Goal: Information Seeking & Learning: Learn about a topic

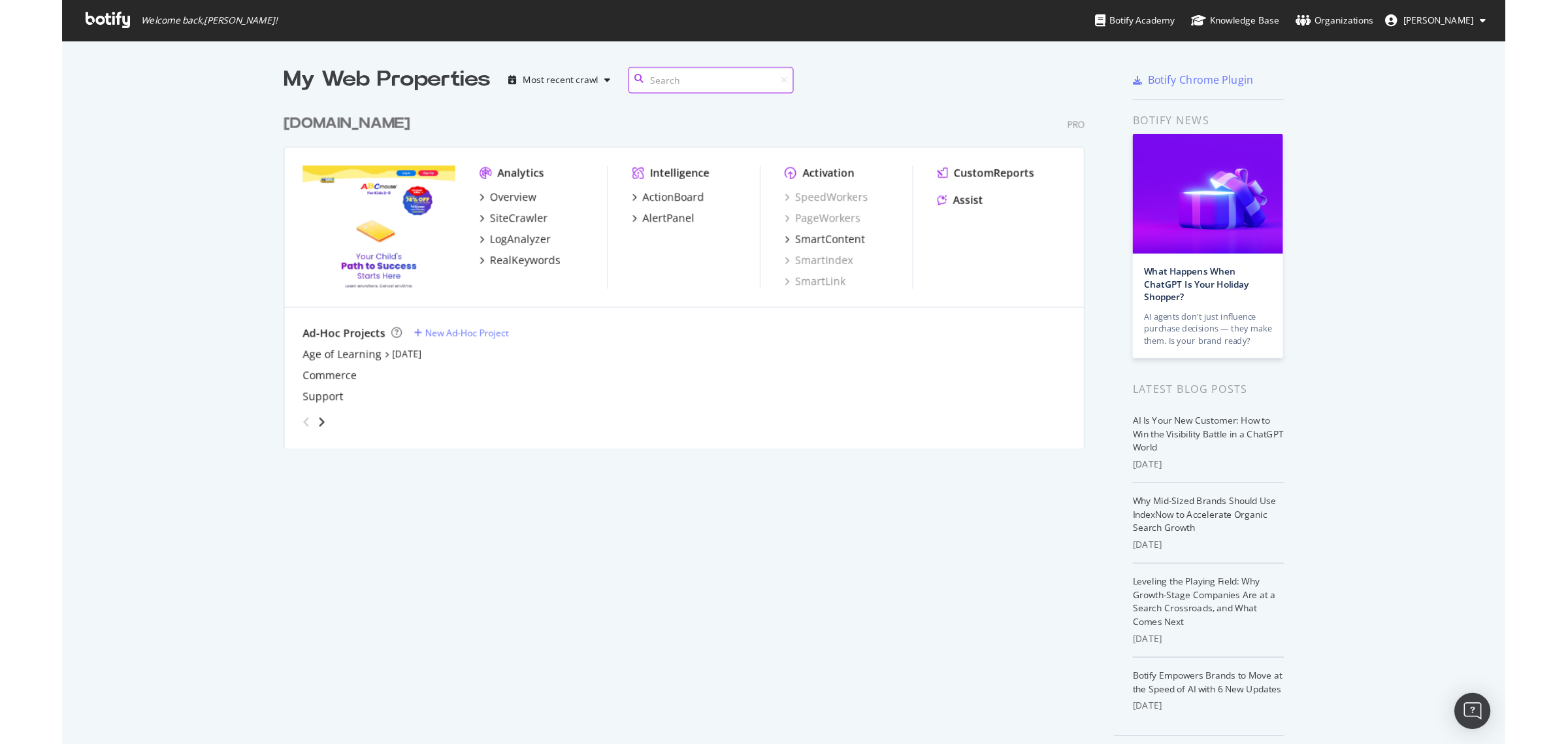
scroll to position [732, 1544]
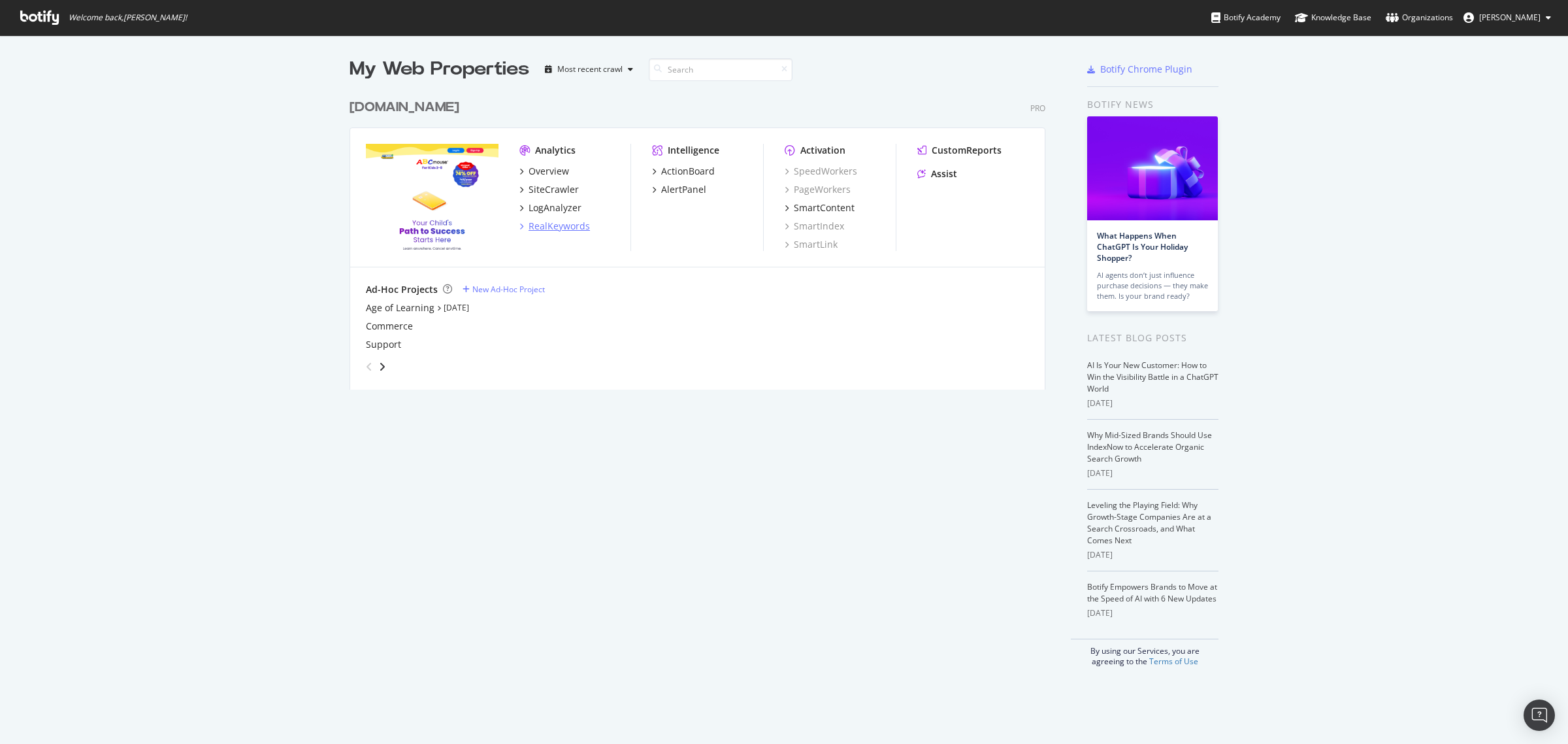
click at [547, 230] on div "RealKeywords" at bounding box center [559, 226] width 61 height 13
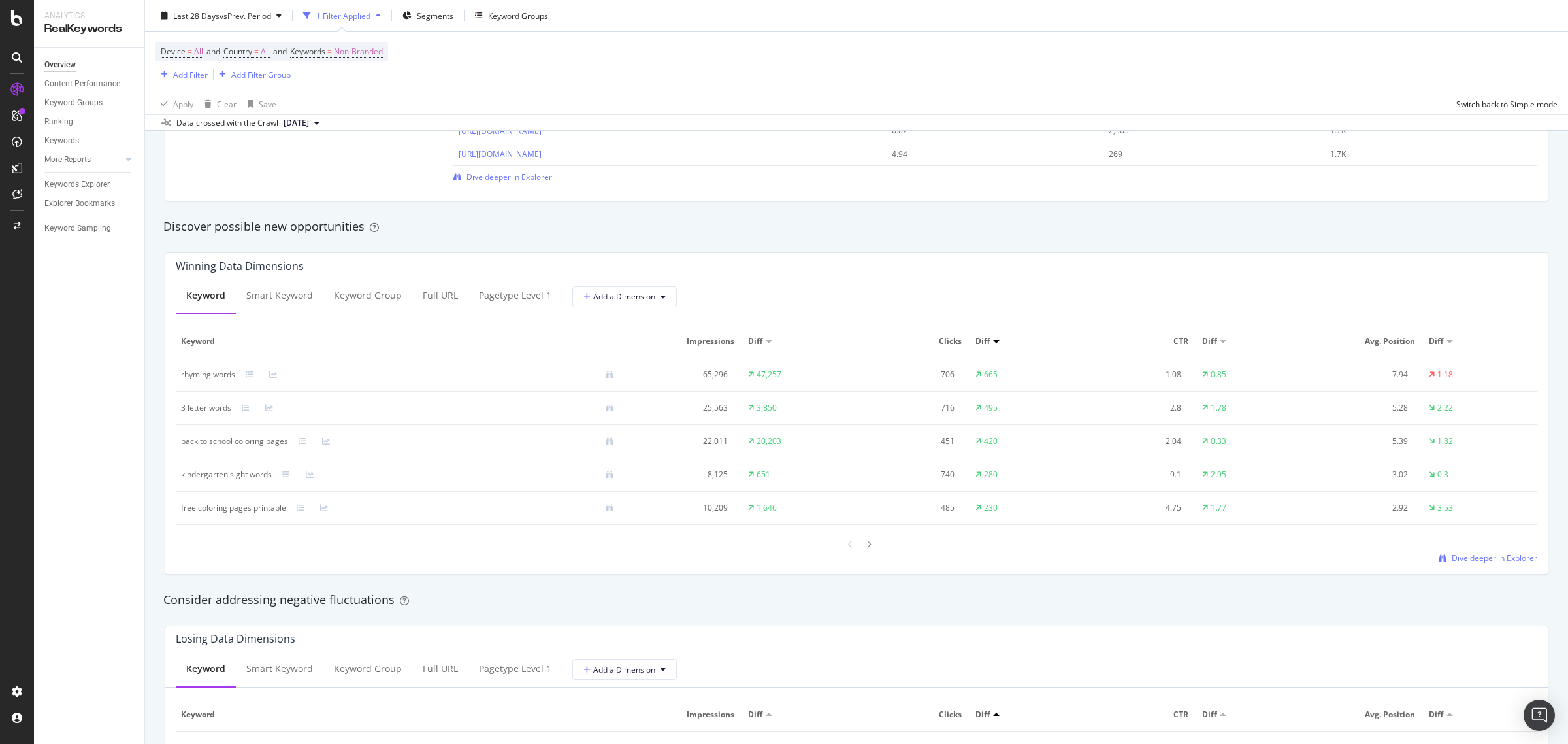
scroll to position [1062, 0]
click at [367, 290] on div "Keyword Group" at bounding box center [368, 295] width 68 height 13
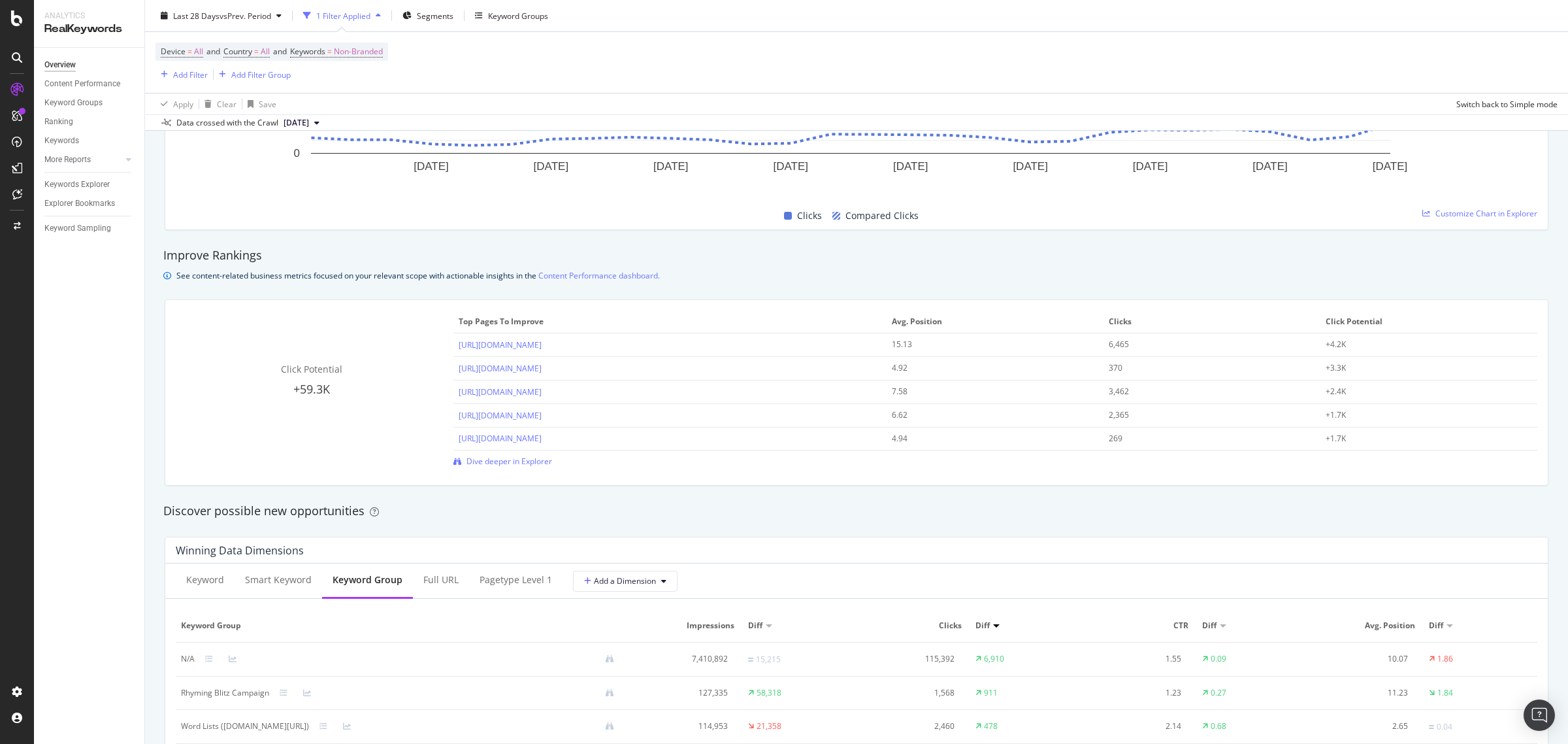
scroll to position [654, 0]
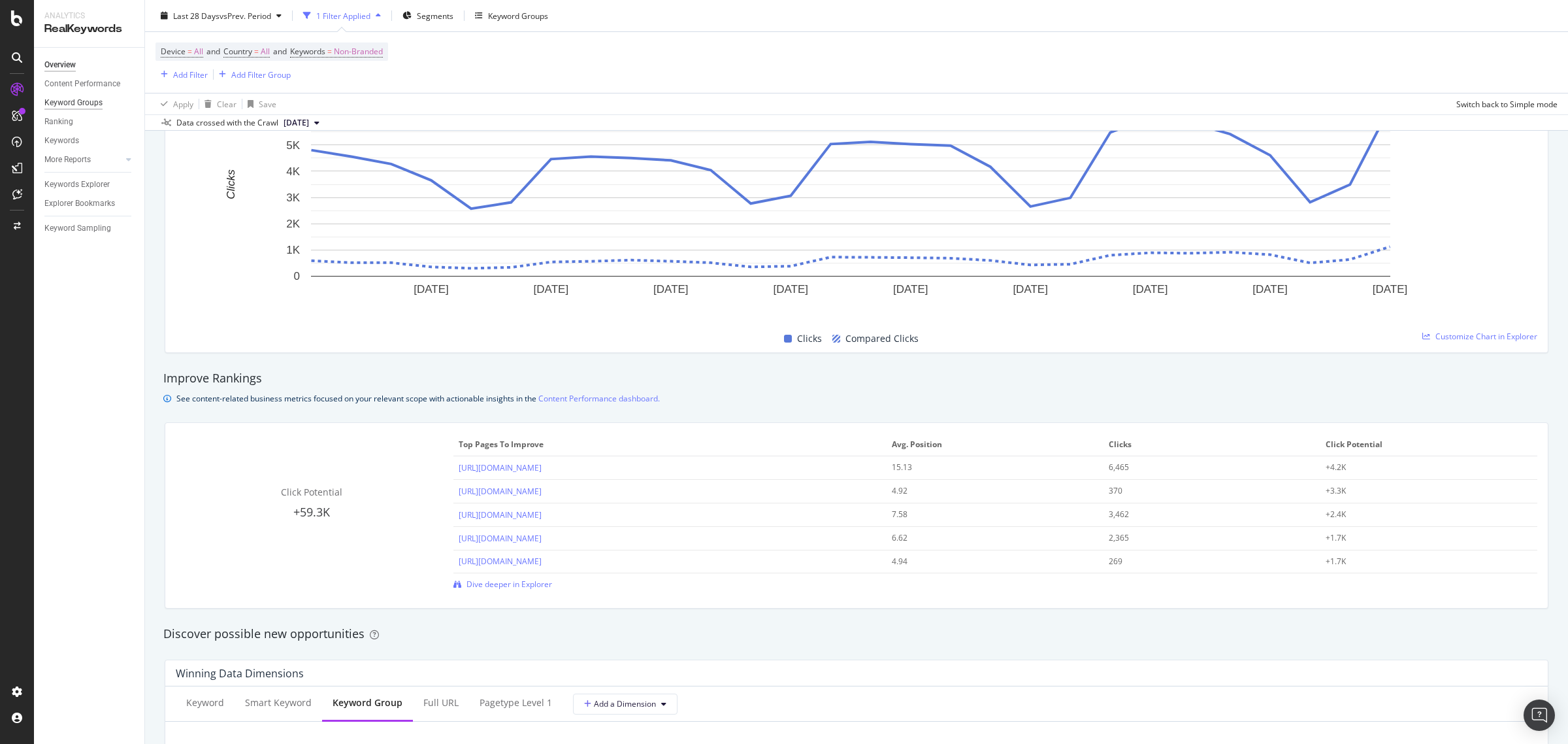
click at [98, 96] on div "Keyword Groups" at bounding box center [73, 103] width 58 height 13
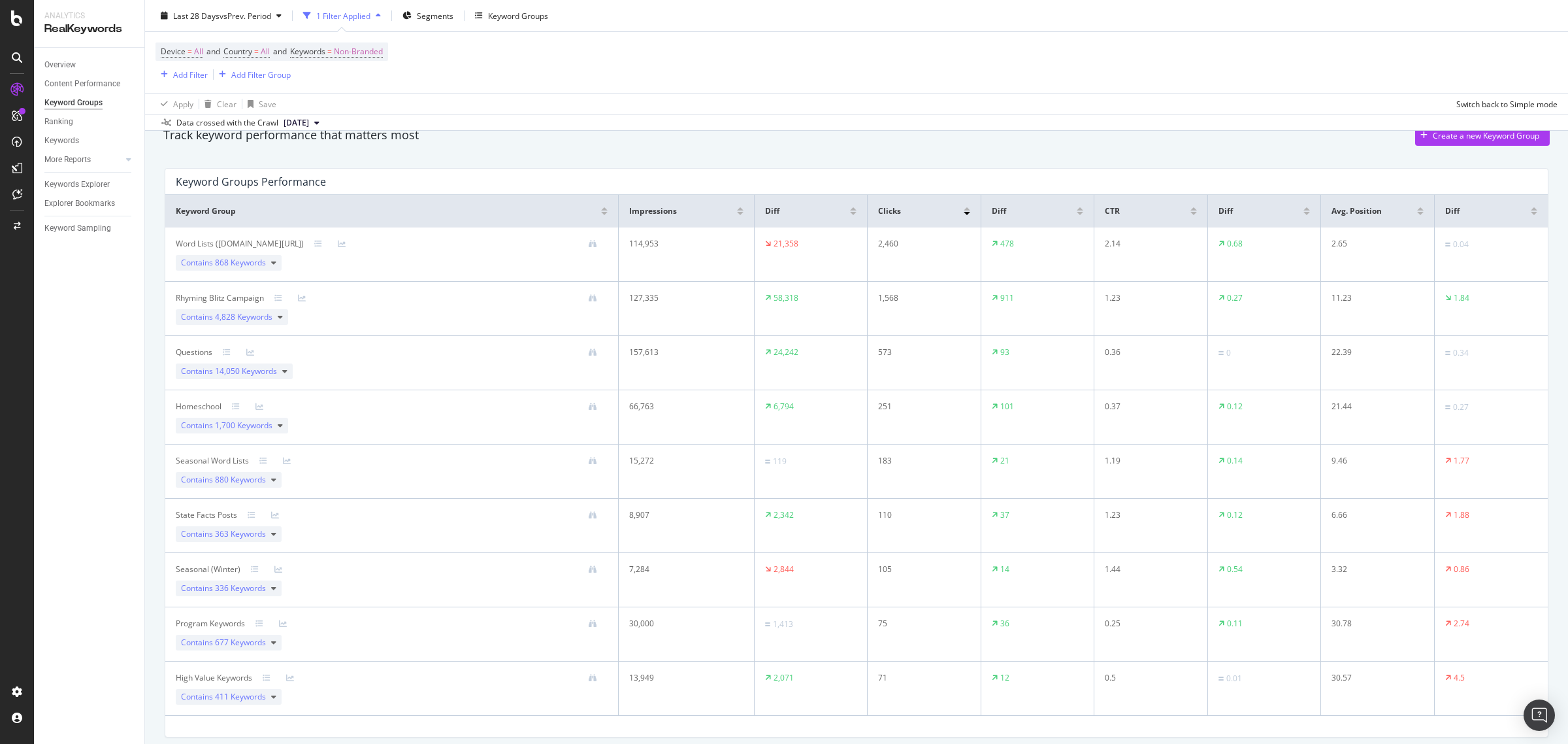
scroll to position [82, 0]
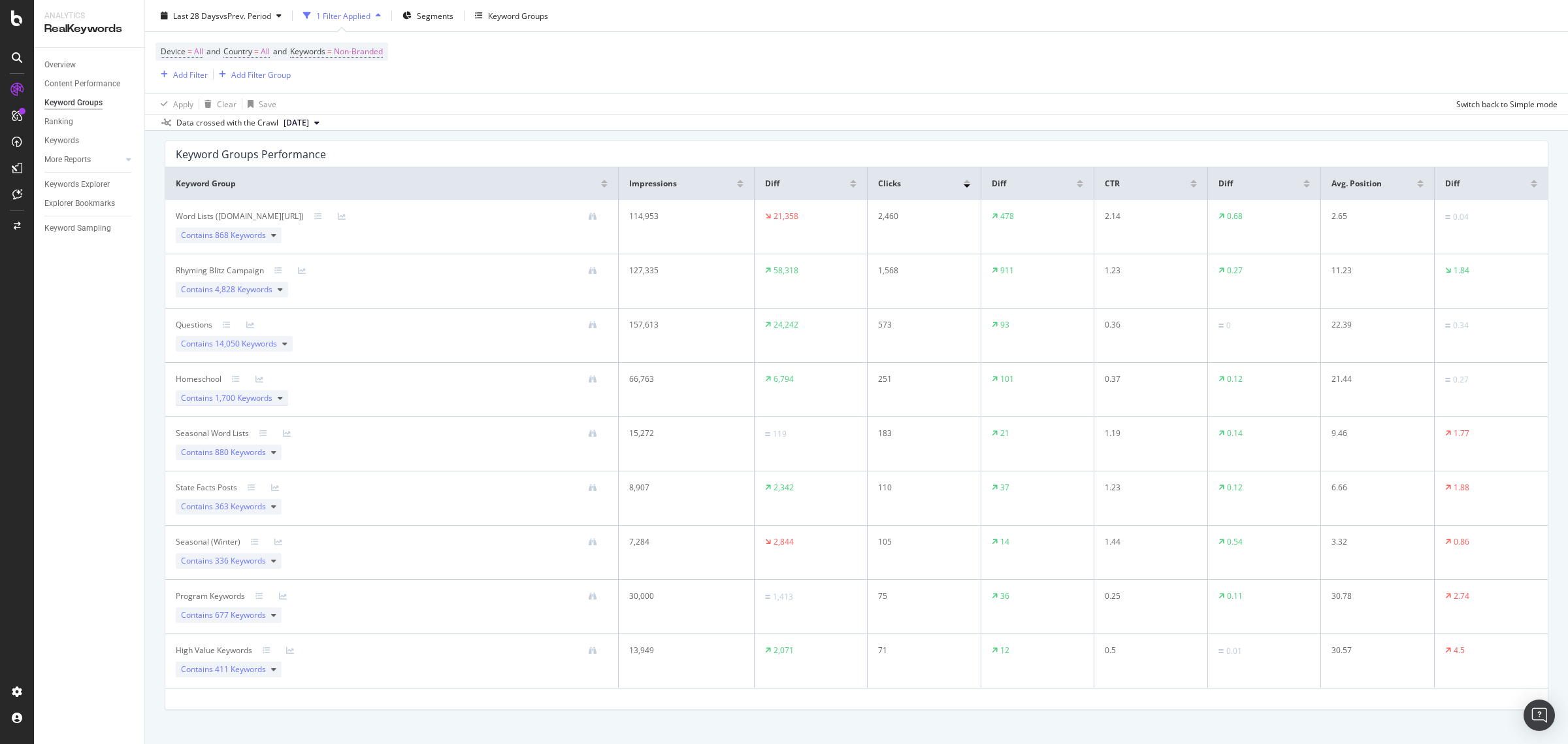
click at [279, 399] on icon at bounding box center [280, 397] width 5 height 8
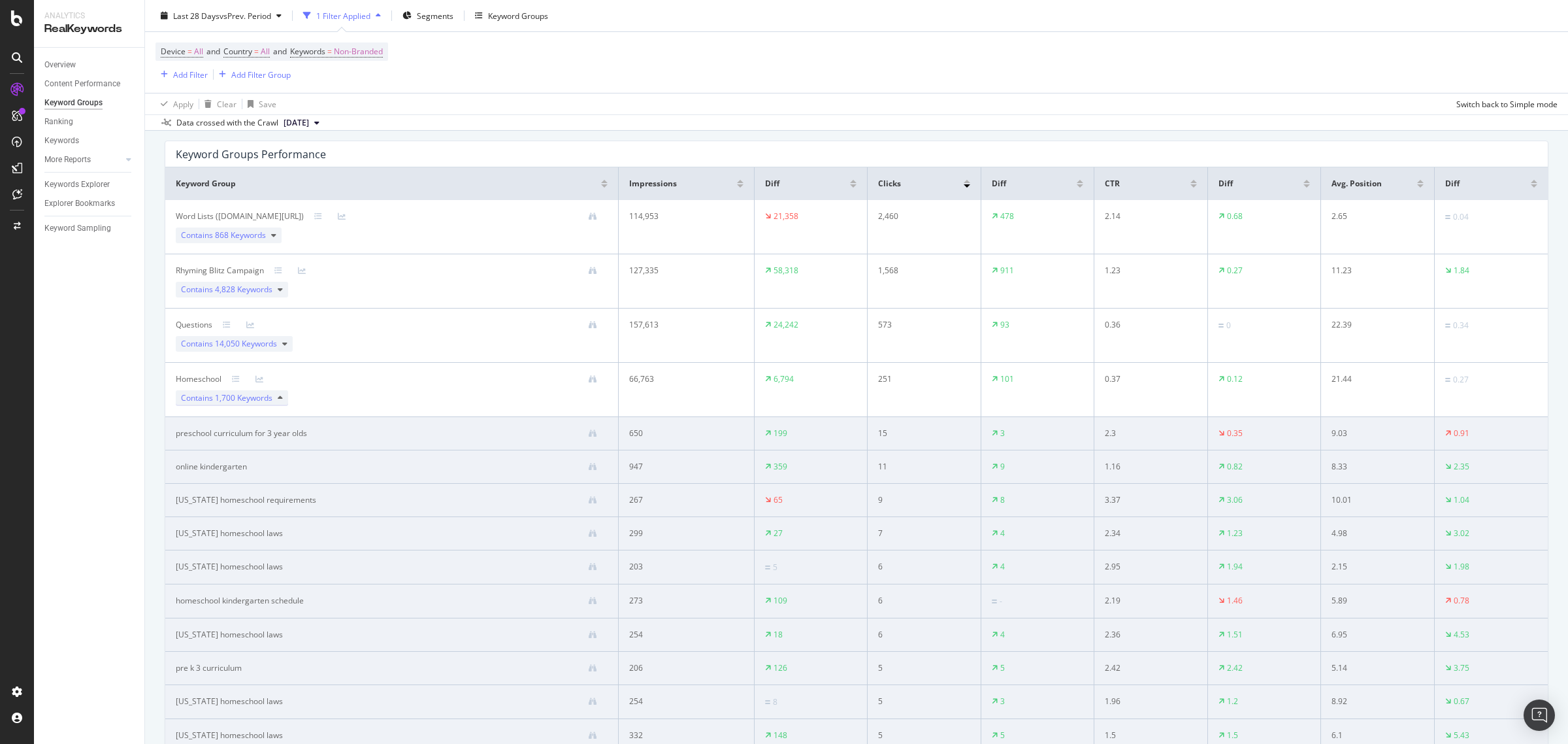
click at [279, 402] on icon at bounding box center [280, 397] width 5 height 8
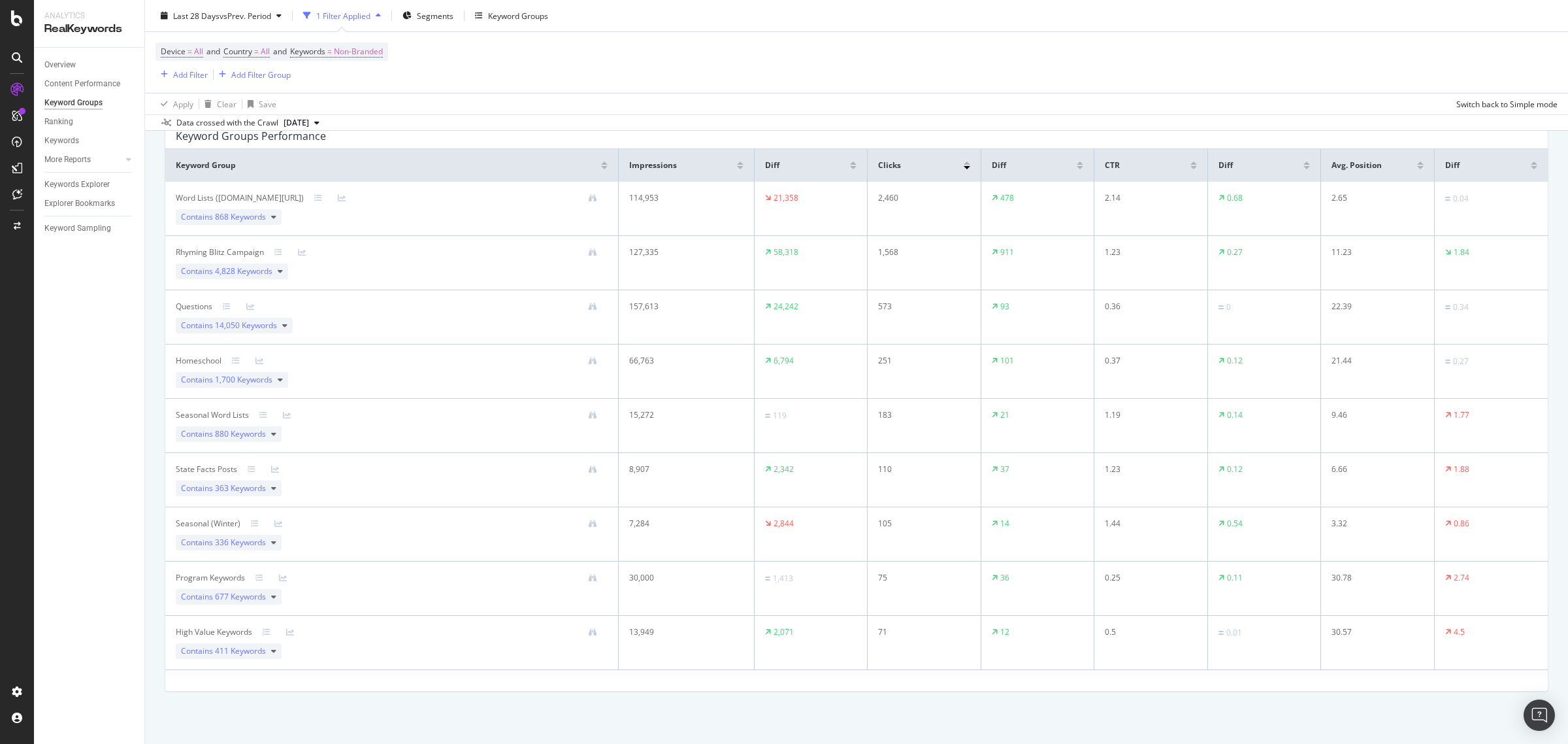
scroll to position [105, 0]
click at [275, 485] on icon at bounding box center [273, 484] width 5 height 8
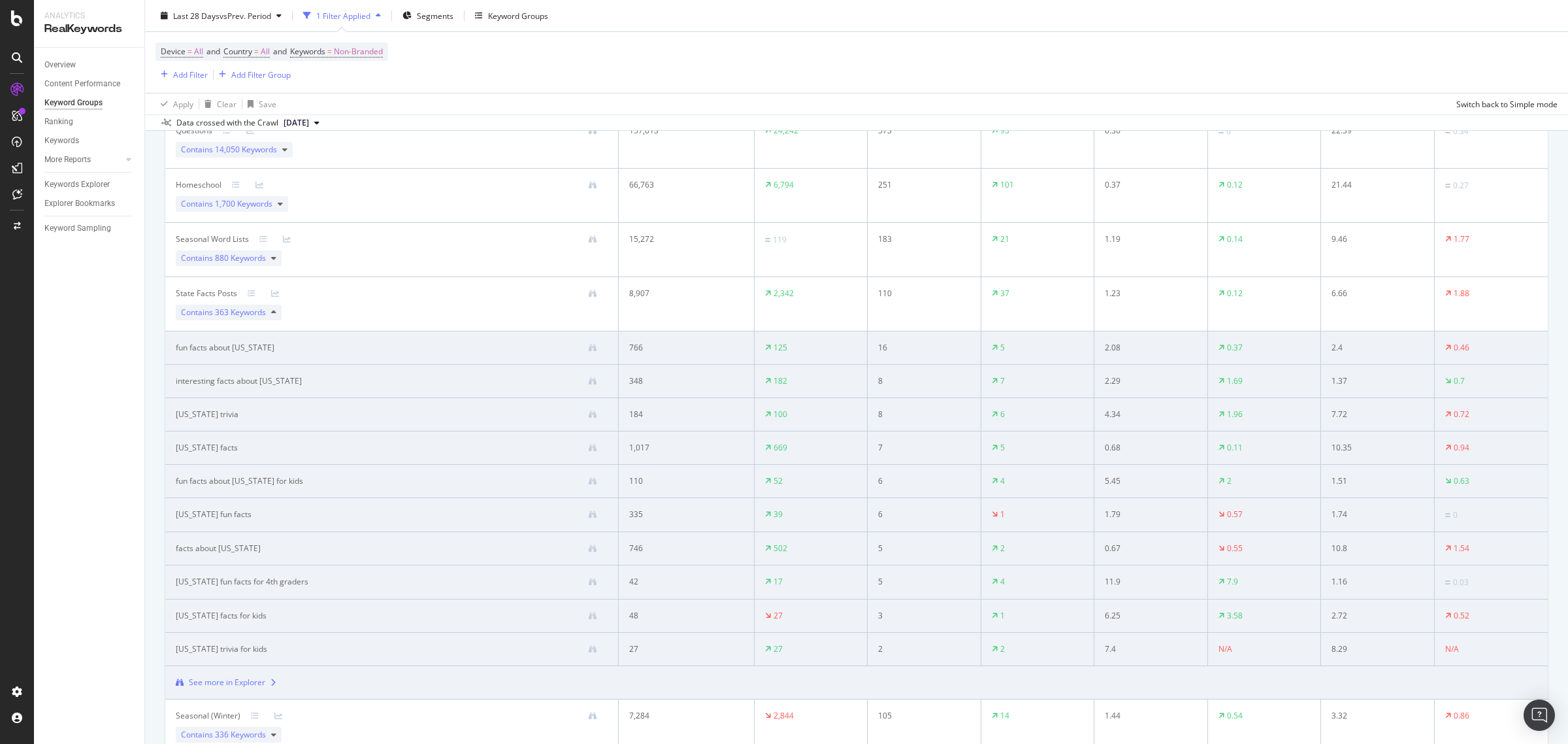
scroll to position [232, 0]
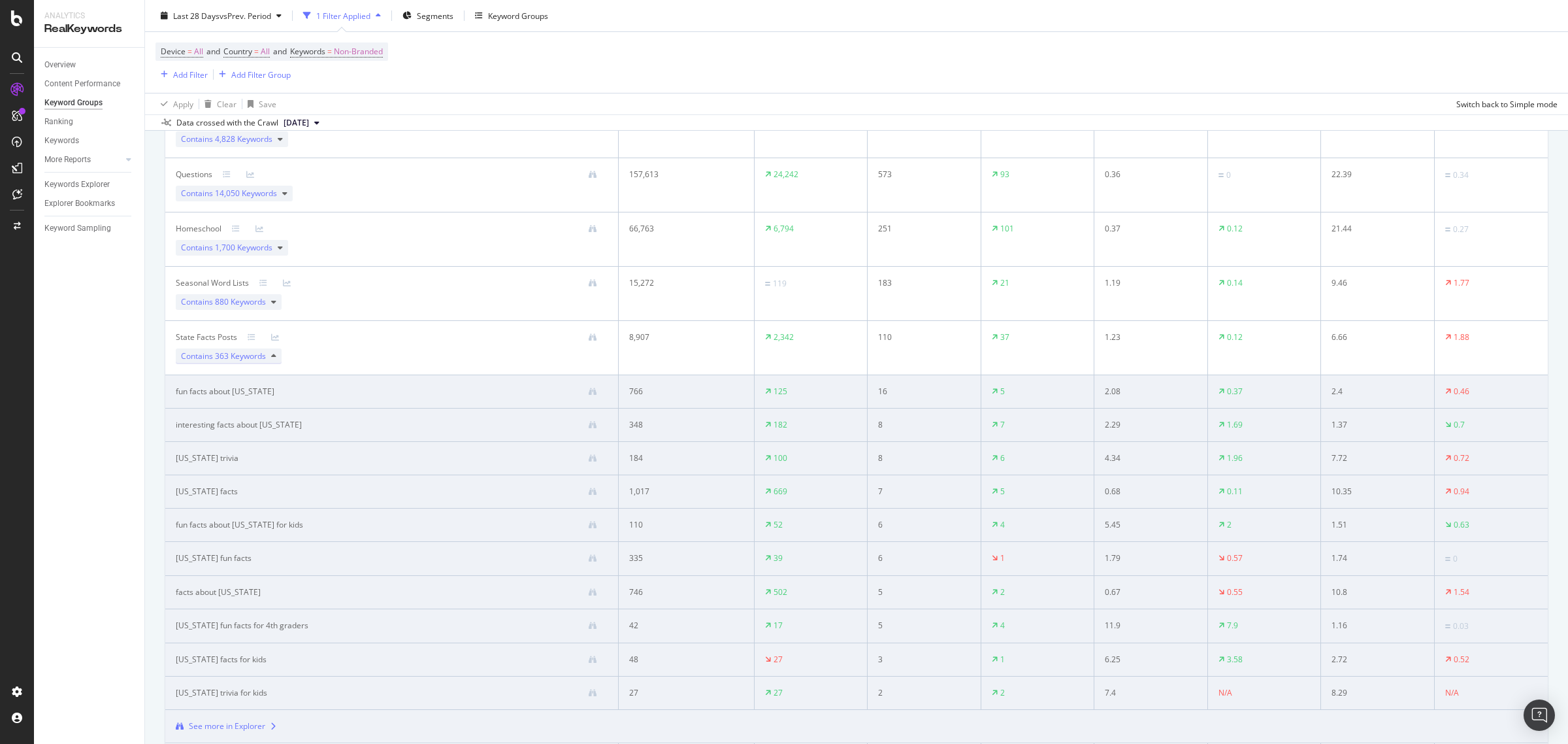
click at [275, 360] on icon at bounding box center [273, 356] width 5 height 8
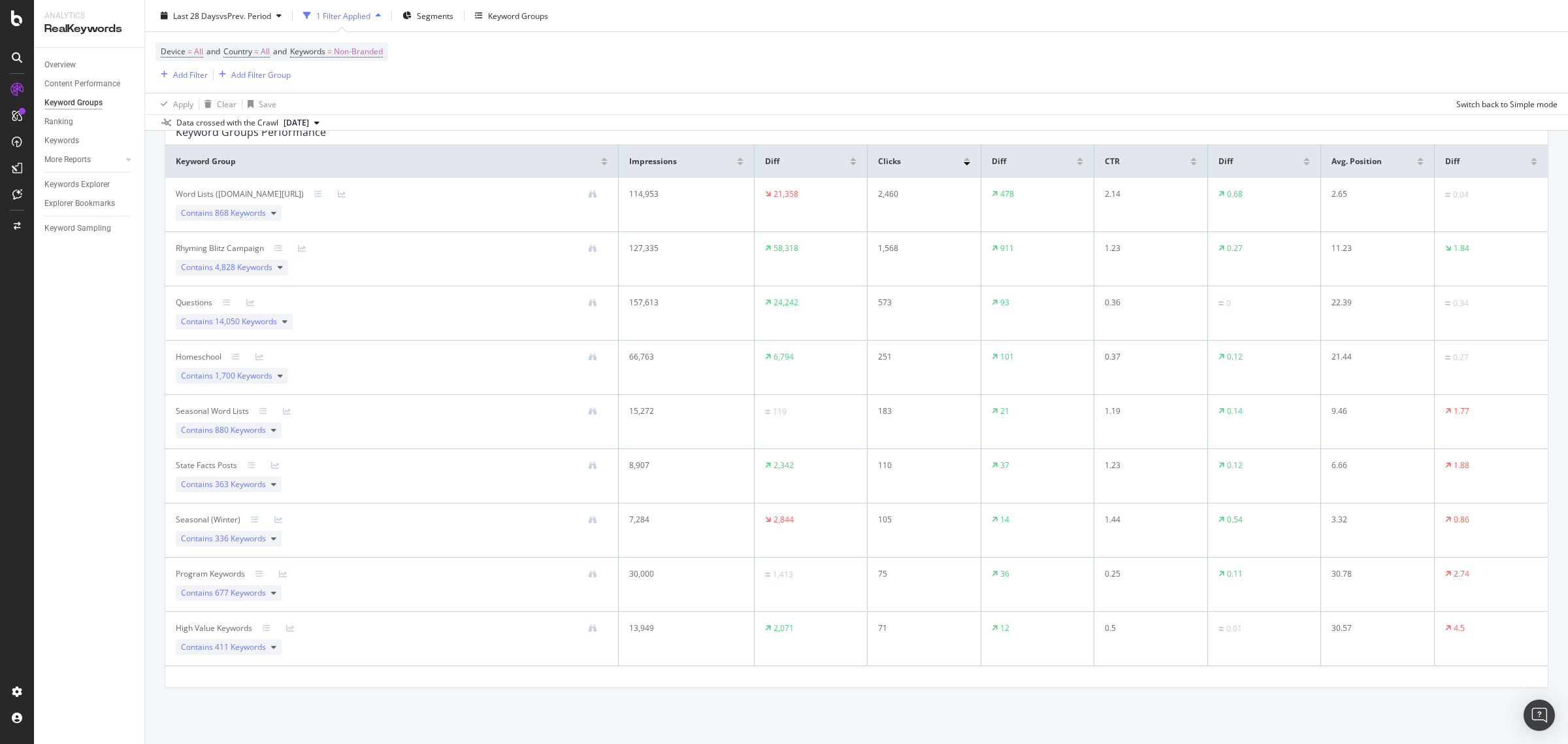
scroll to position [0, 0]
